Goal: Transaction & Acquisition: Purchase product/service

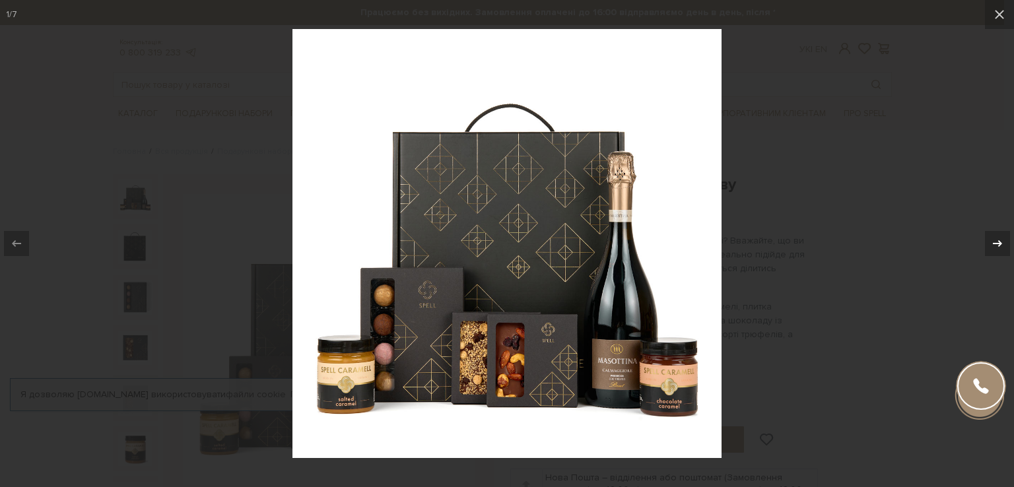
click at [993, 246] on icon at bounding box center [997, 244] width 16 height 16
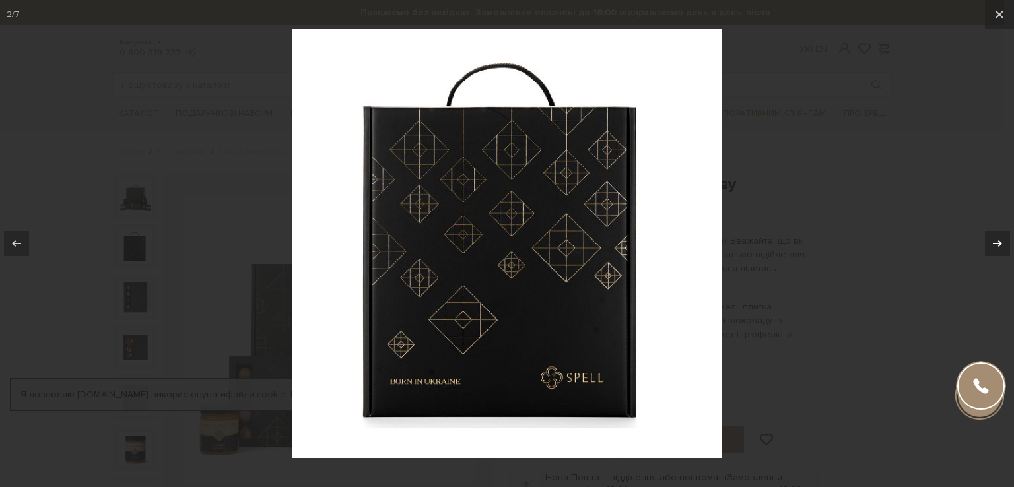
click at [995, 248] on icon at bounding box center [997, 244] width 16 height 16
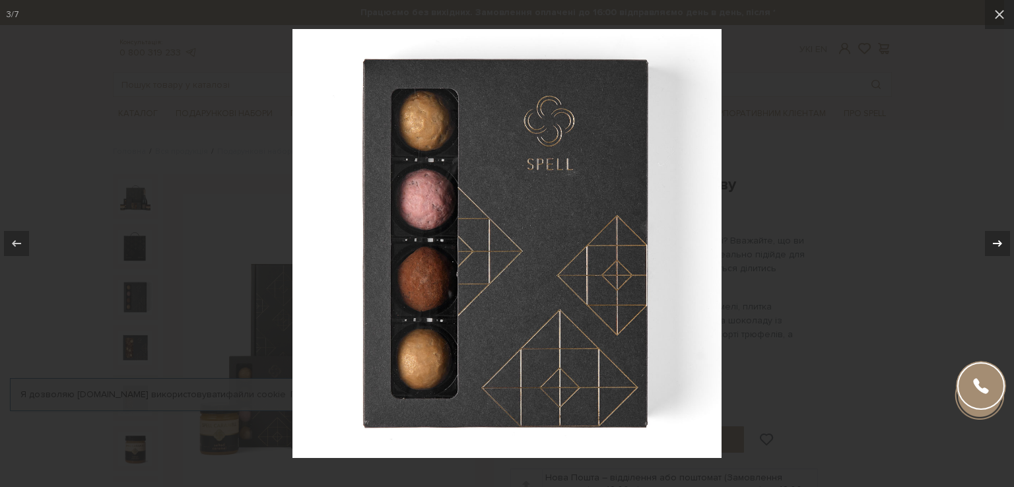
click at [995, 248] on icon at bounding box center [997, 244] width 16 height 16
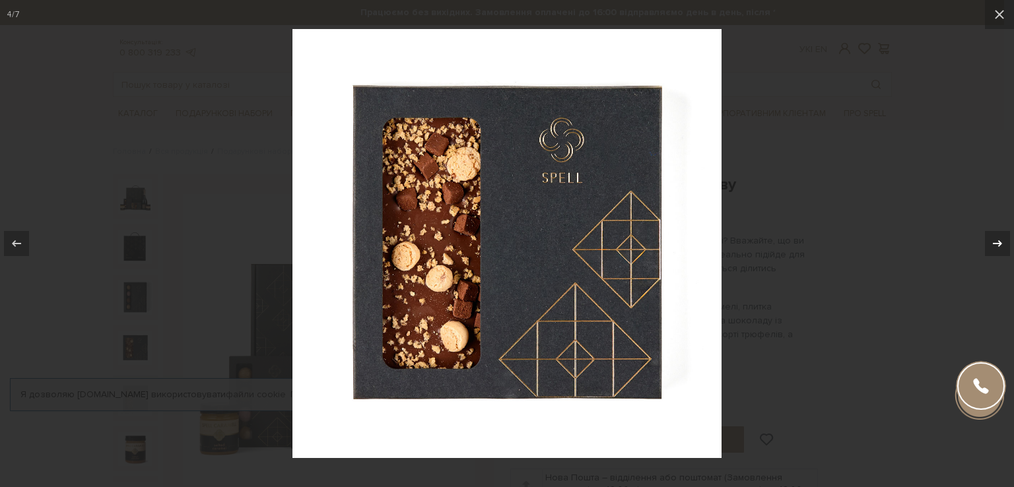
click at [995, 248] on icon at bounding box center [997, 244] width 16 height 16
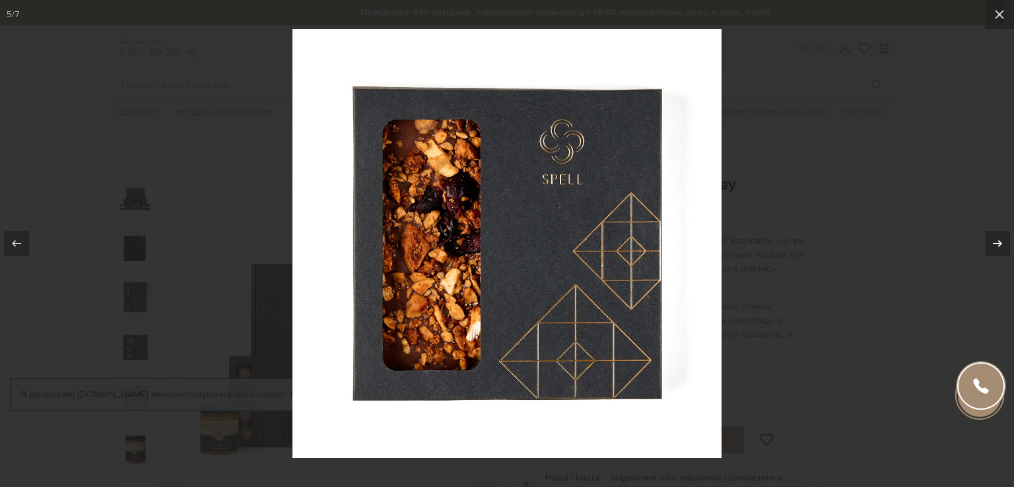
click at [995, 248] on icon at bounding box center [997, 244] width 16 height 16
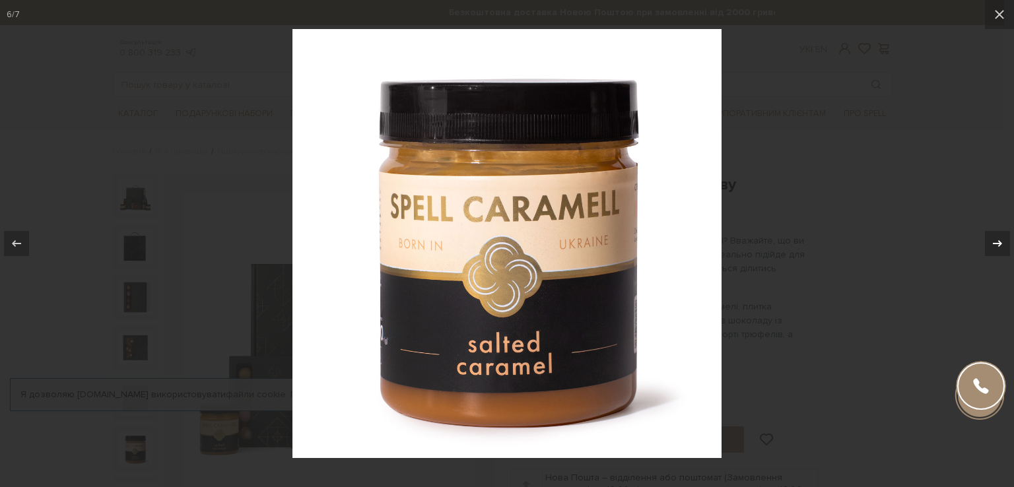
click at [995, 248] on icon at bounding box center [997, 244] width 16 height 16
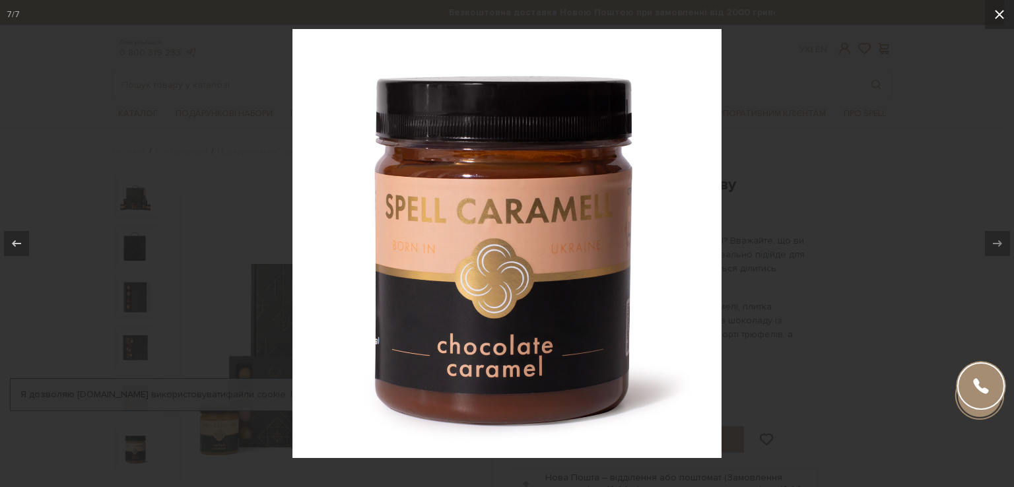
click at [1000, 19] on icon at bounding box center [999, 15] width 16 height 16
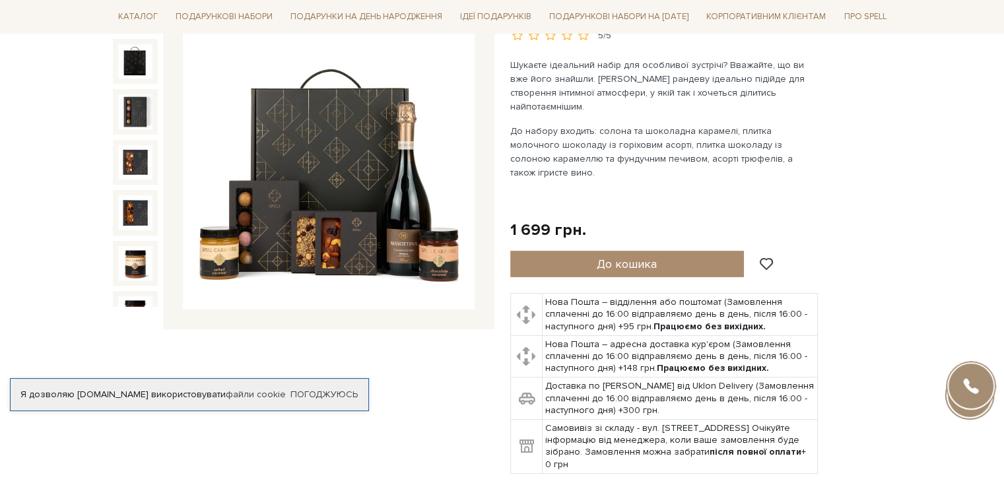
scroll to position [66, 0]
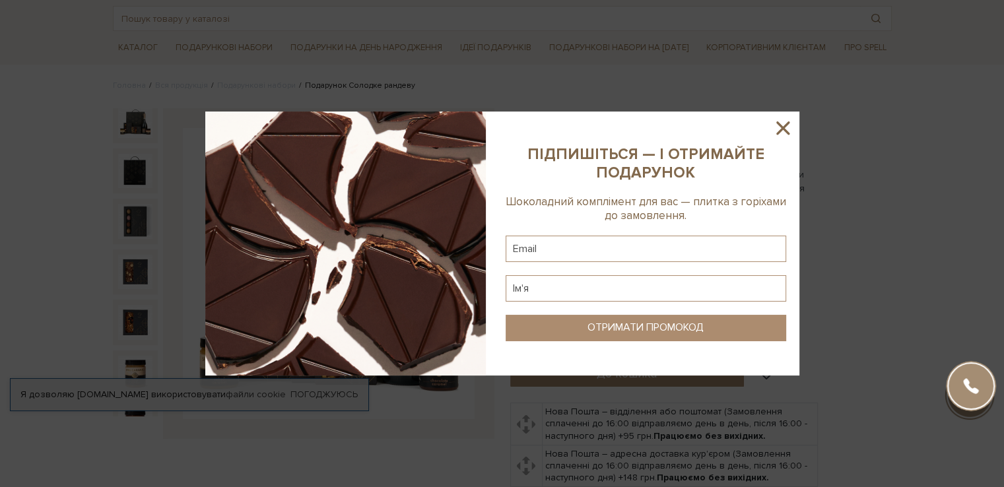
click at [787, 133] on icon at bounding box center [782, 127] width 13 height 13
